Goal: Information Seeking & Learning: Compare options

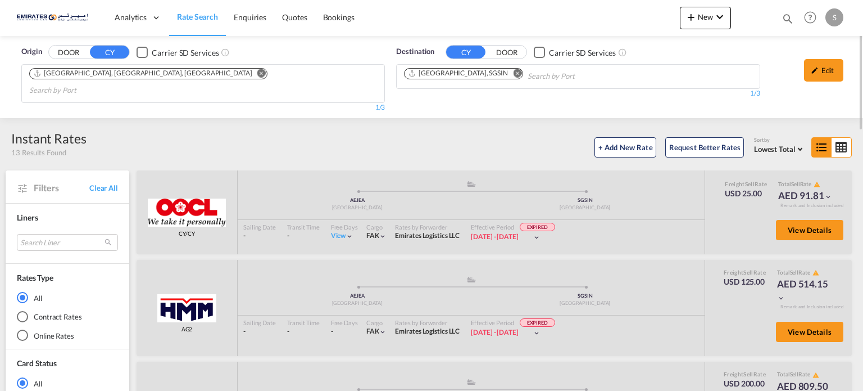
click at [506, 75] on button "Remove" at bounding box center [514, 74] width 17 height 11
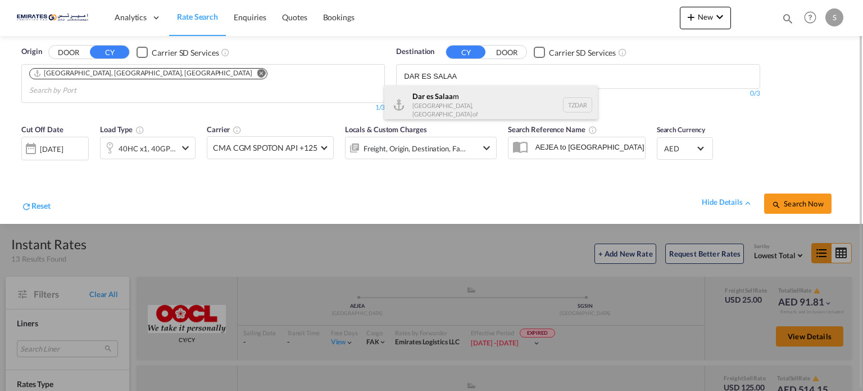
type input "DAR ES SALAA"
click at [444, 95] on div "Dar es Salaa m [GEOGRAPHIC_DATA], [GEOGRAPHIC_DATA] TZDAR" at bounding box center [491, 104] width 214 height 39
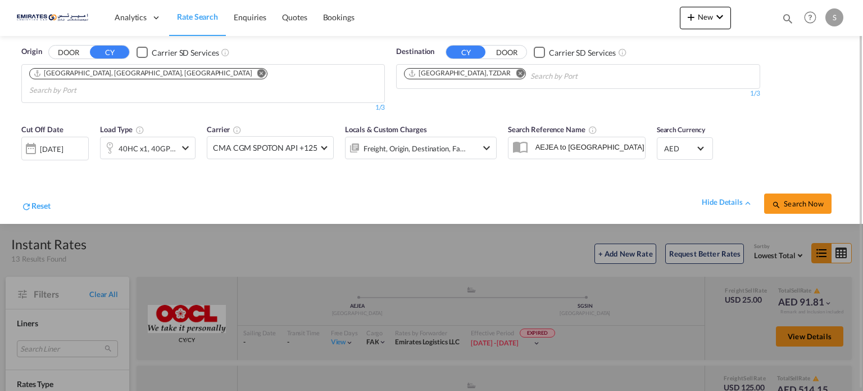
click at [61, 140] on div "[DATE]" at bounding box center [54, 149] width 67 height 24
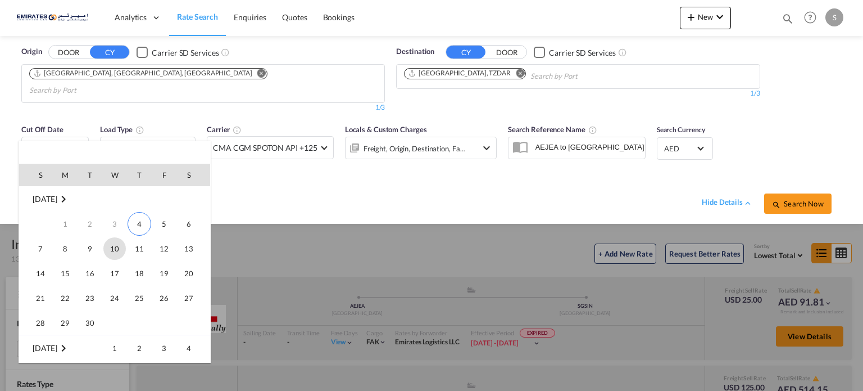
click at [113, 252] on span "10" at bounding box center [114, 248] width 22 height 22
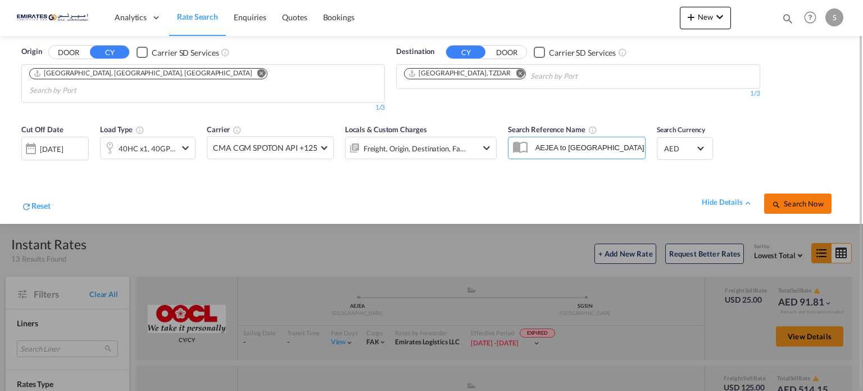
click at [772, 200] on md-icon "icon-magnify" at bounding box center [776, 204] width 9 height 9
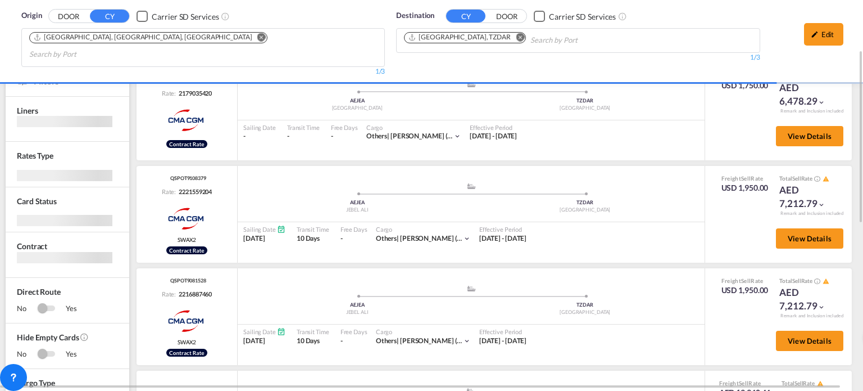
scroll to position [281, 0]
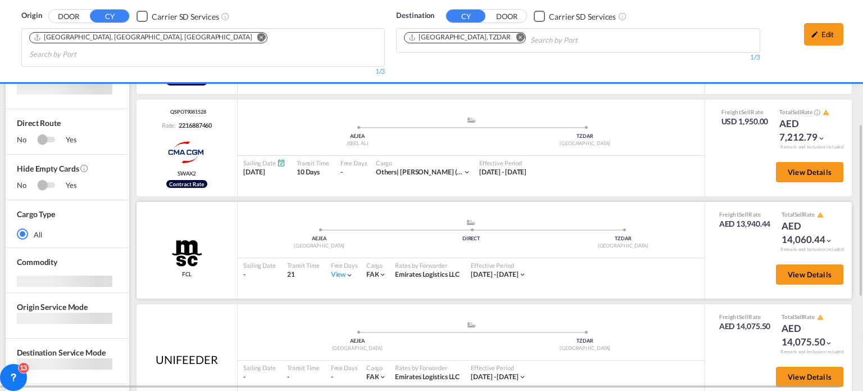
click at [347, 271] on md-icon "icon-chevron-down" at bounding box center [350, 275] width 8 height 8
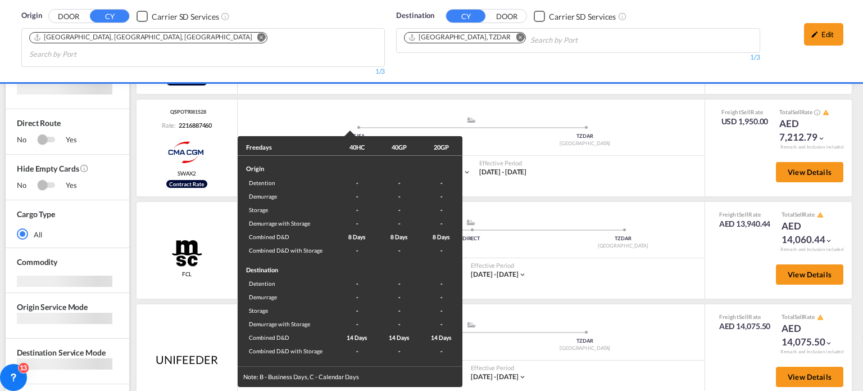
scroll to position [278, 0]
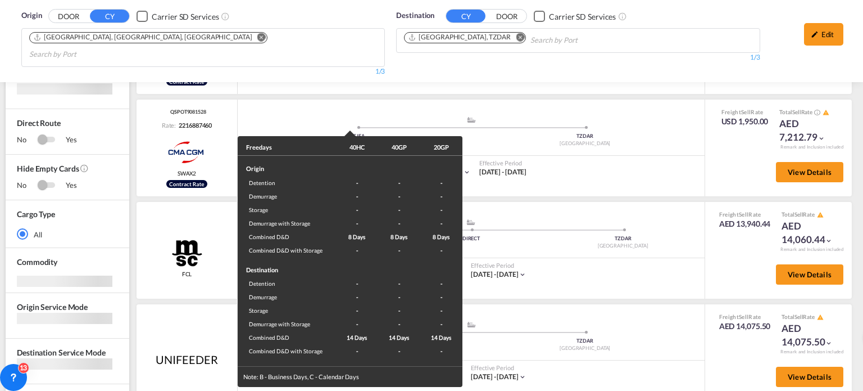
click at [583, 253] on div "Freedays 40HC 40GP 20GP Origin Detention - - - Demurrage - - - Storage - - - De…" at bounding box center [431, 195] width 863 height 391
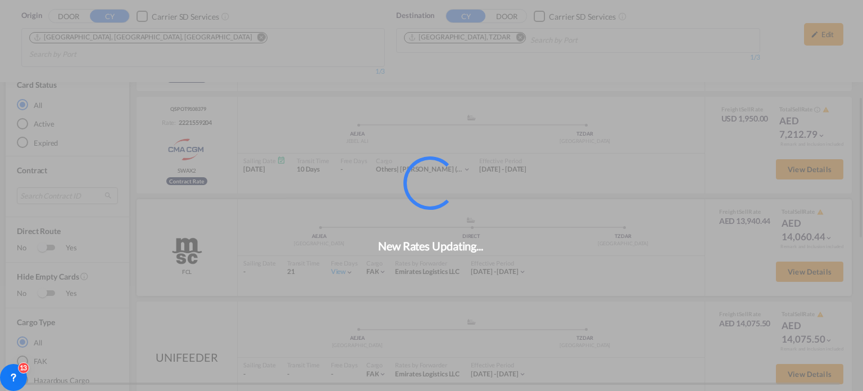
scroll to position [275, 0]
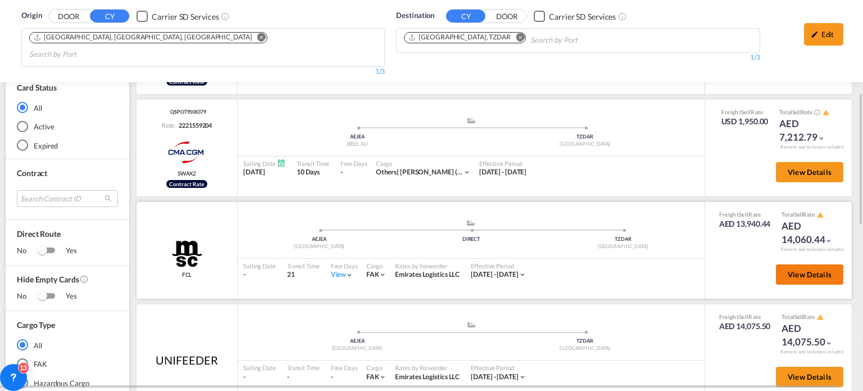
click at [786, 264] on button "View Details" at bounding box center [809, 274] width 67 height 20
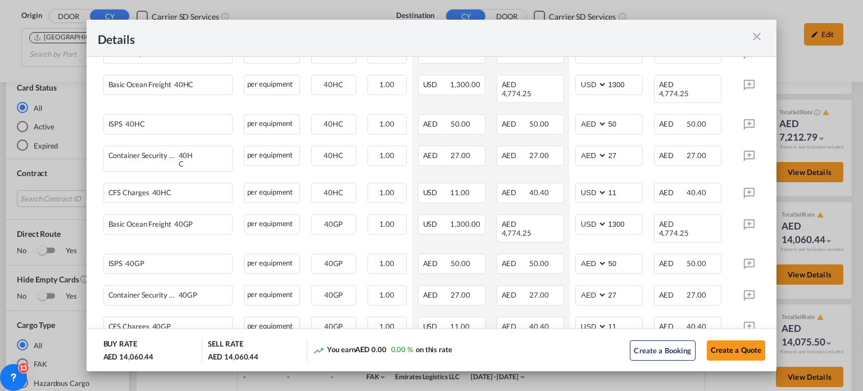
scroll to position [506, 0]
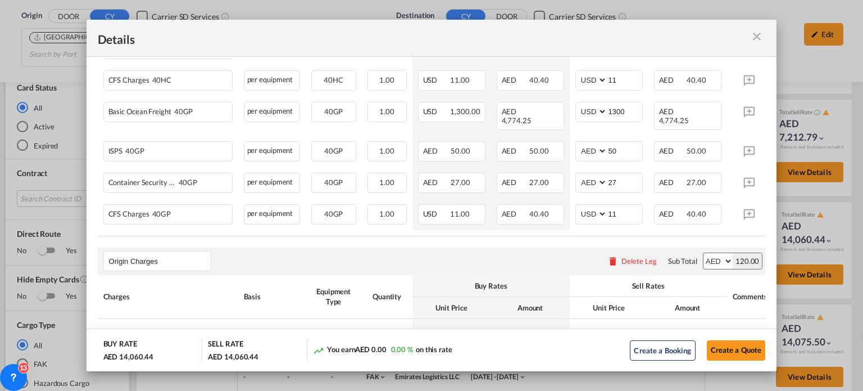
click at [751, 43] on div "Port of Loading ..." at bounding box center [732, 38] width 67 height 14
click at [757, 39] on md-icon "icon-close m-3 fg-AAA8AD cursor" at bounding box center [756, 36] width 13 height 13
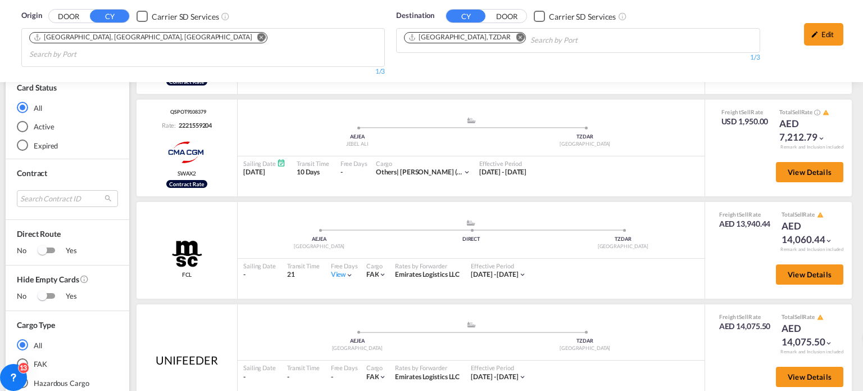
scroll to position [388, 0]
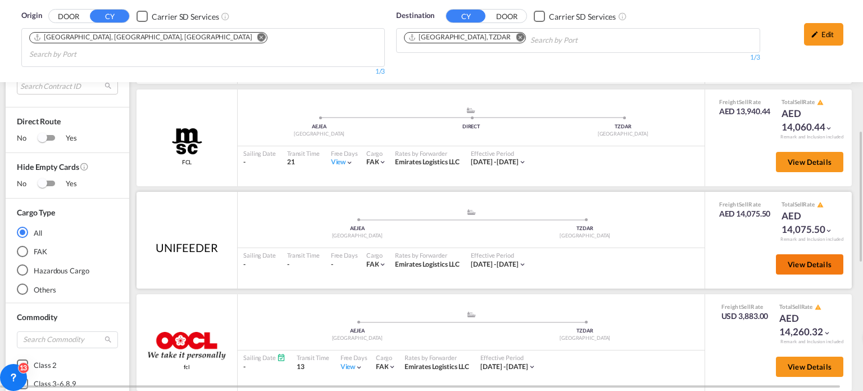
click at [799, 254] on button "View Details" at bounding box center [809, 264] width 67 height 20
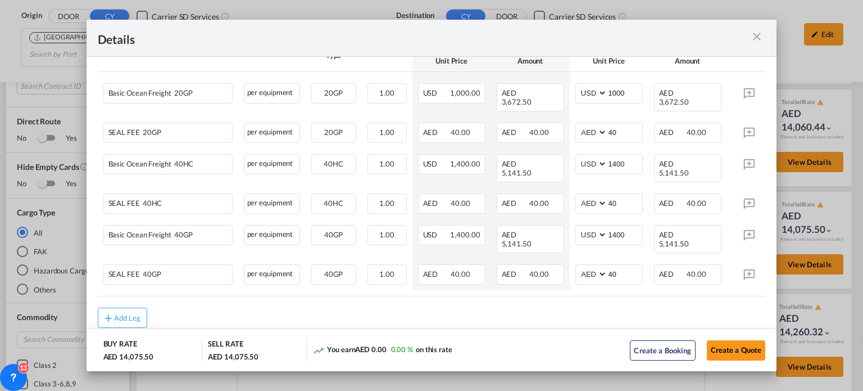
scroll to position [252, 0]
click at [762, 38] on md-icon "icon-close m-3 fg-AAA8AD cursor" at bounding box center [756, 36] width 13 height 13
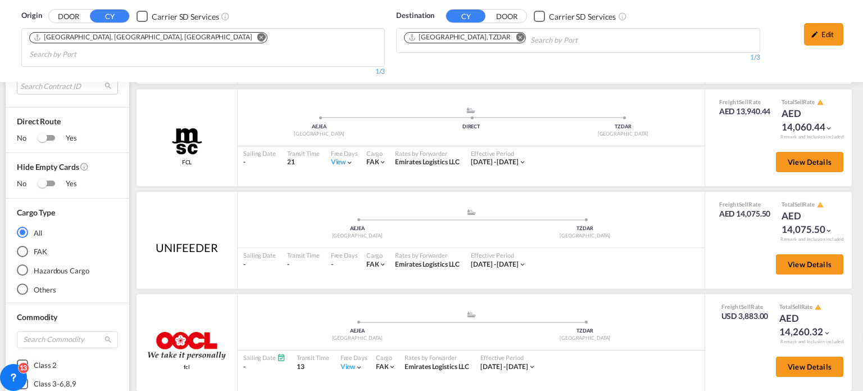
scroll to position [444, 0]
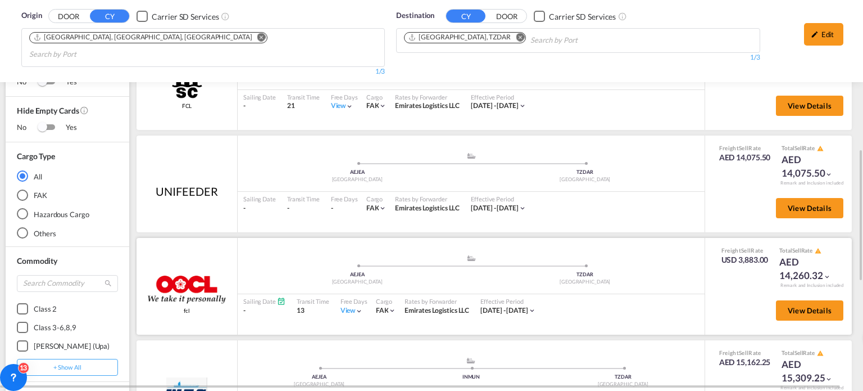
click at [342, 306] on div "View" at bounding box center [351, 311] width 23 height 10
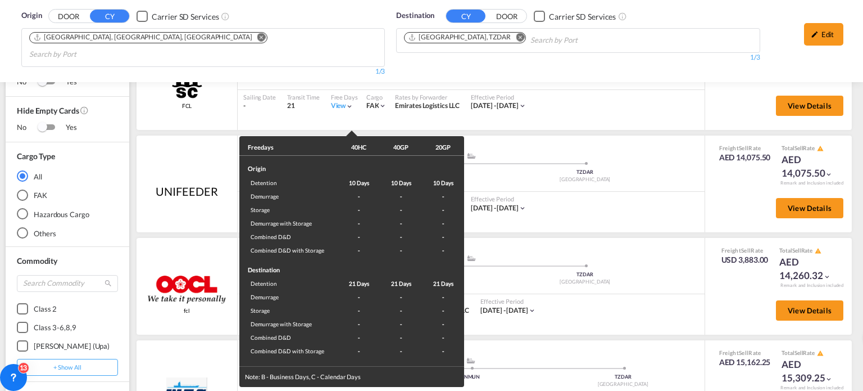
click at [632, 278] on div "Freedays 40HC 40GP 20GP Origin Detention 10 Days 10 Days 10 Days Demurrage - - …" at bounding box center [431, 195] width 863 height 391
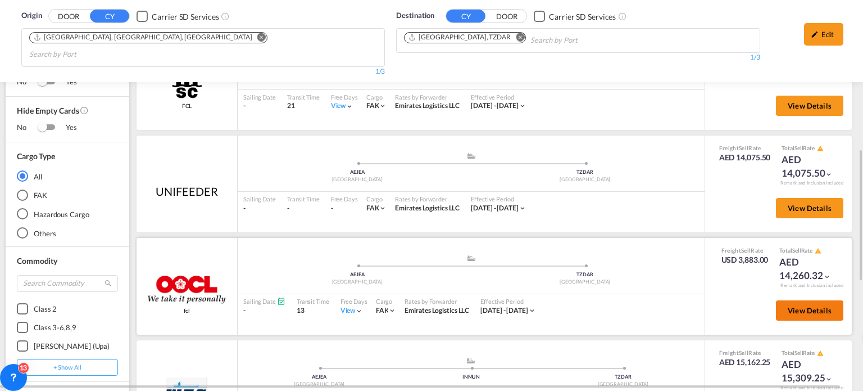
click at [791, 306] on span "View Details" at bounding box center [810, 310] width 44 height 9
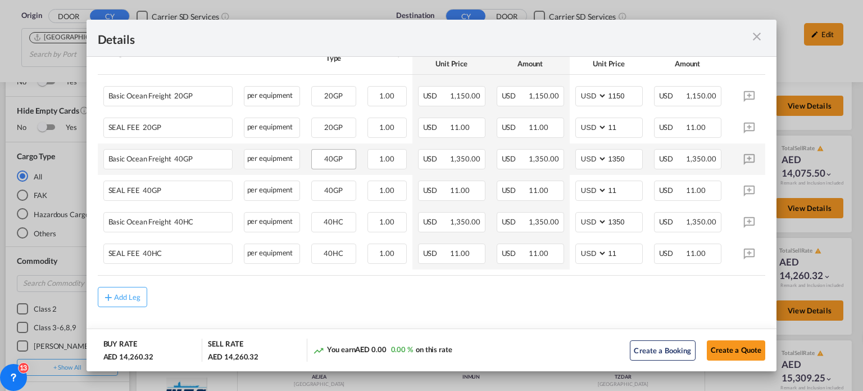
scroll to position [252, 0]
click at [754, 37] on md-icon "icon-close m-3 fg-AAA8AD cursor" at bounding box center [756, 36] width 13 height 13
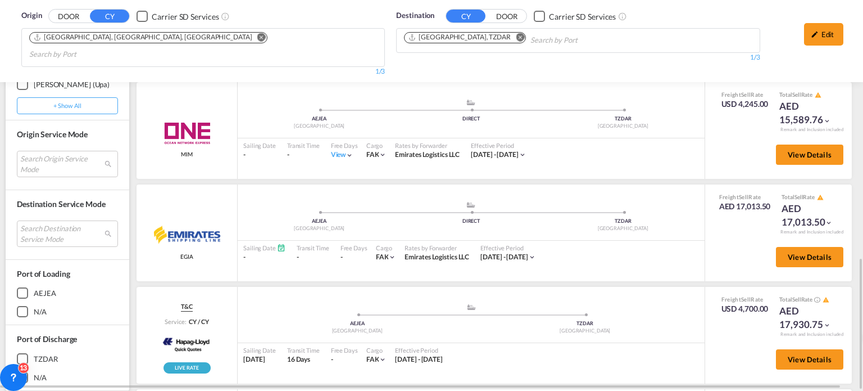
scroll to position [56, 0]
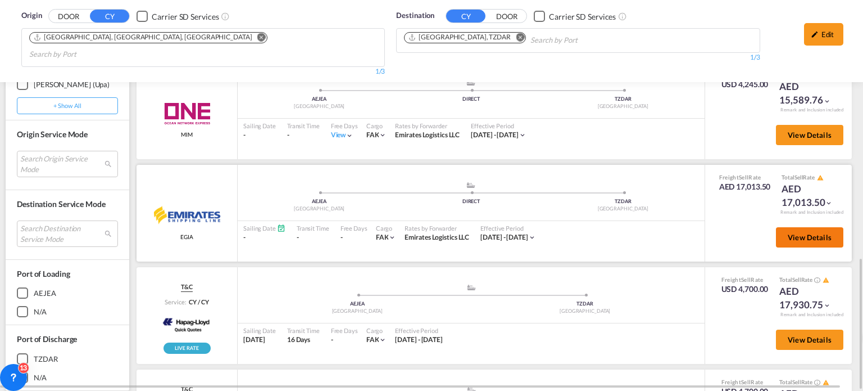
click at [798, 233] on span "View Details" at bounding box center [810, 237] width 44 height 9
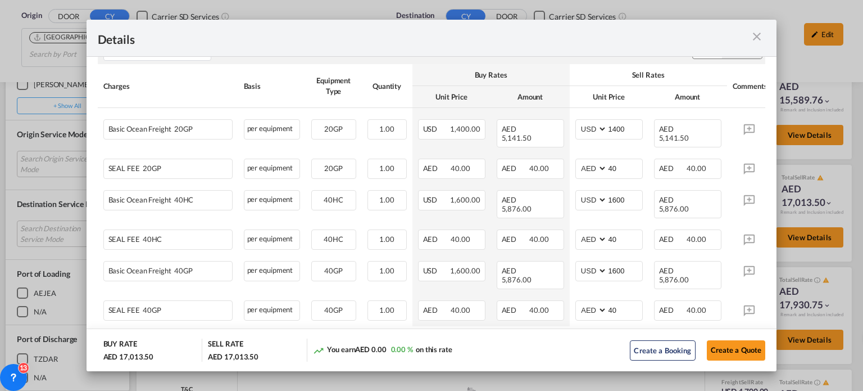
scroll to position [252, 0]
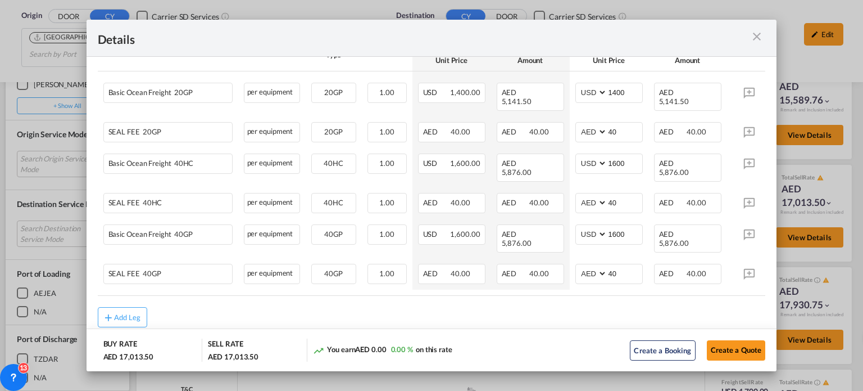
click at [757, 37] on md-icon "icon-close m-3 fg-AAA8AD cursor" at bounding box center [756, 36] width 13 height 13
